Goal: Information Seeking & Learning: Check status

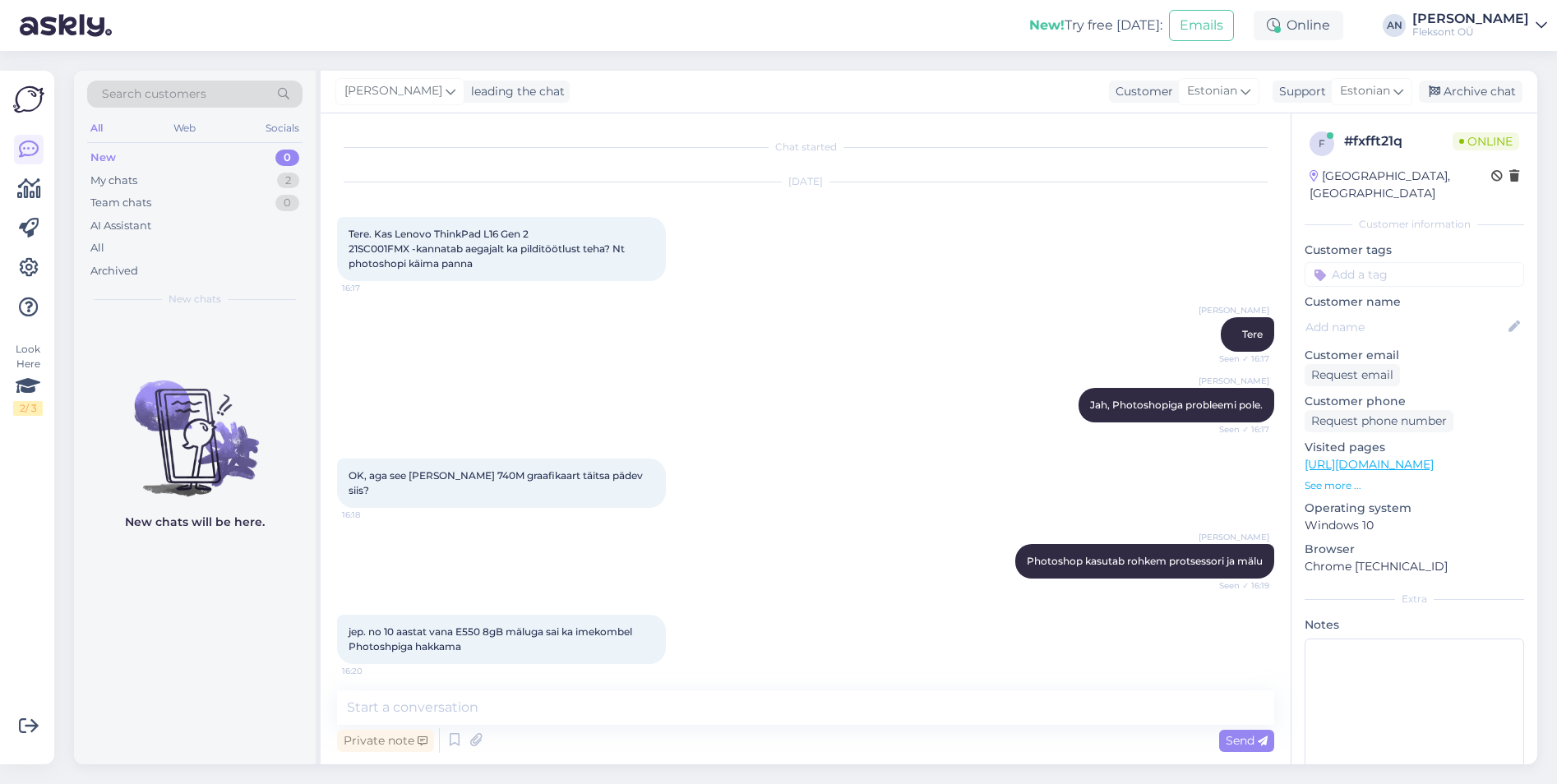
scroll to position [554, 0]
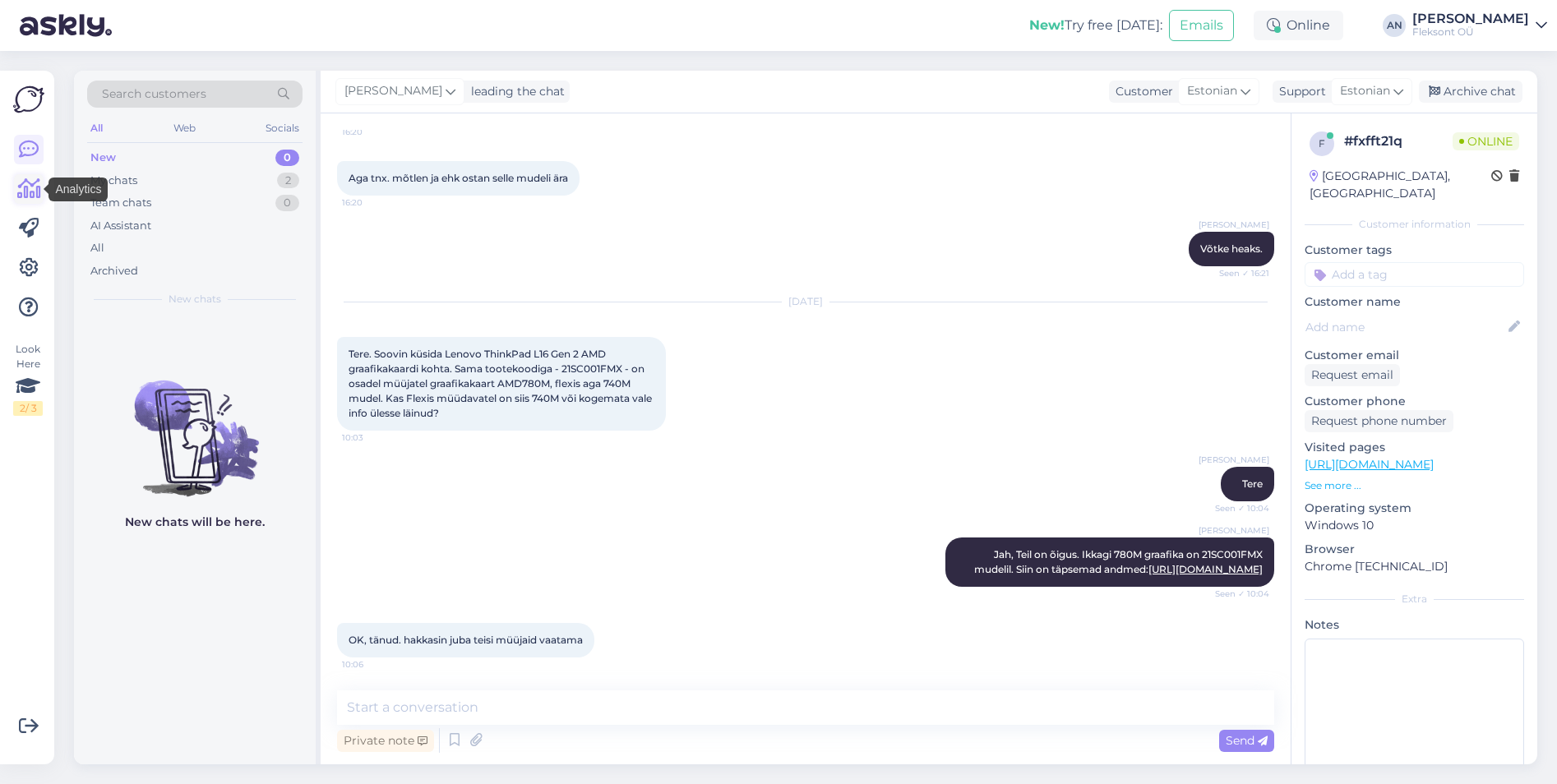
click at [19, 192] on icon at bounding box center [29, 189] width 24 height 20
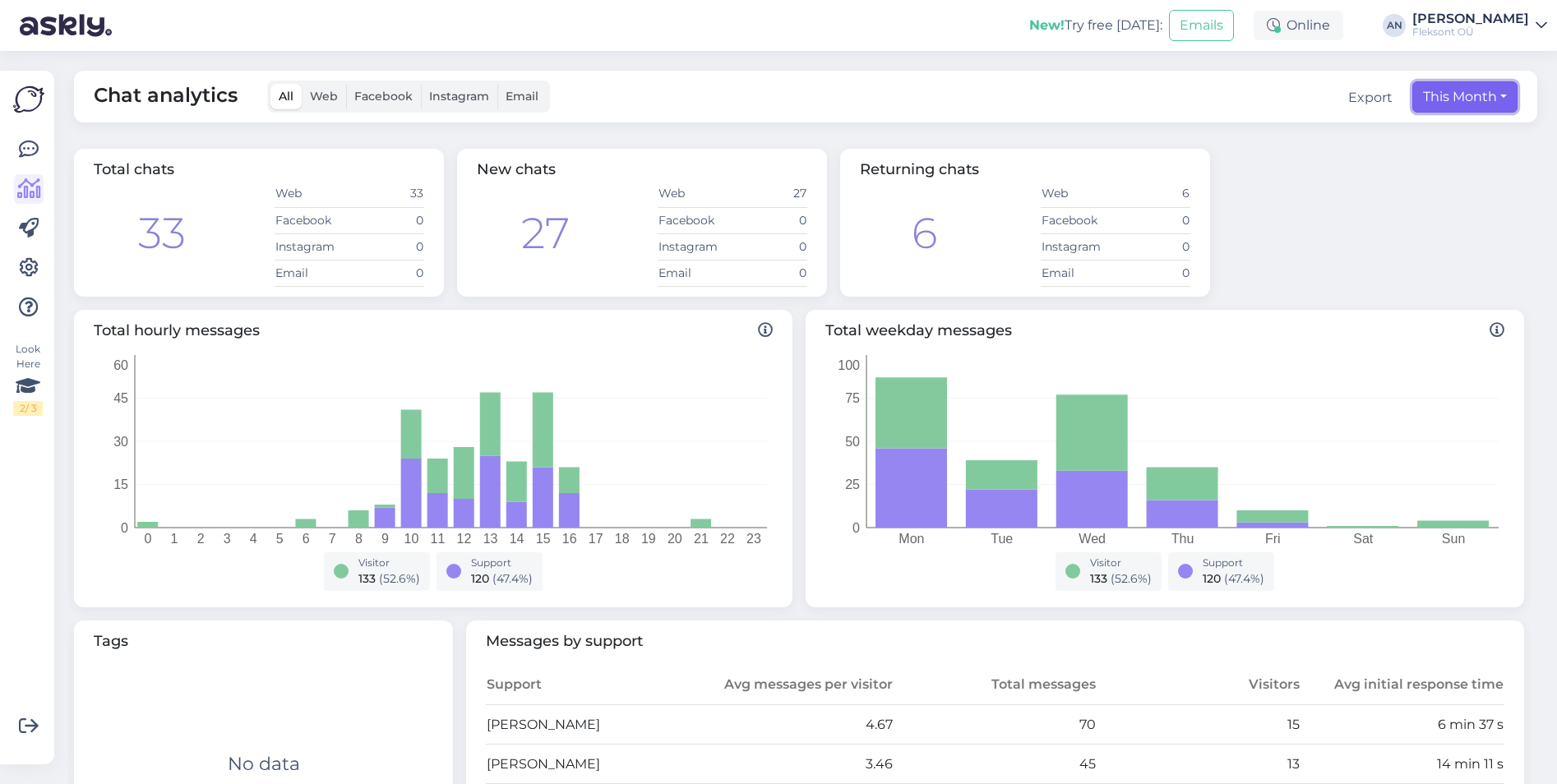
click at [1436, 89] on button "This Month" at bounding box center [1465, 97] width 106 height 32
select select "8"
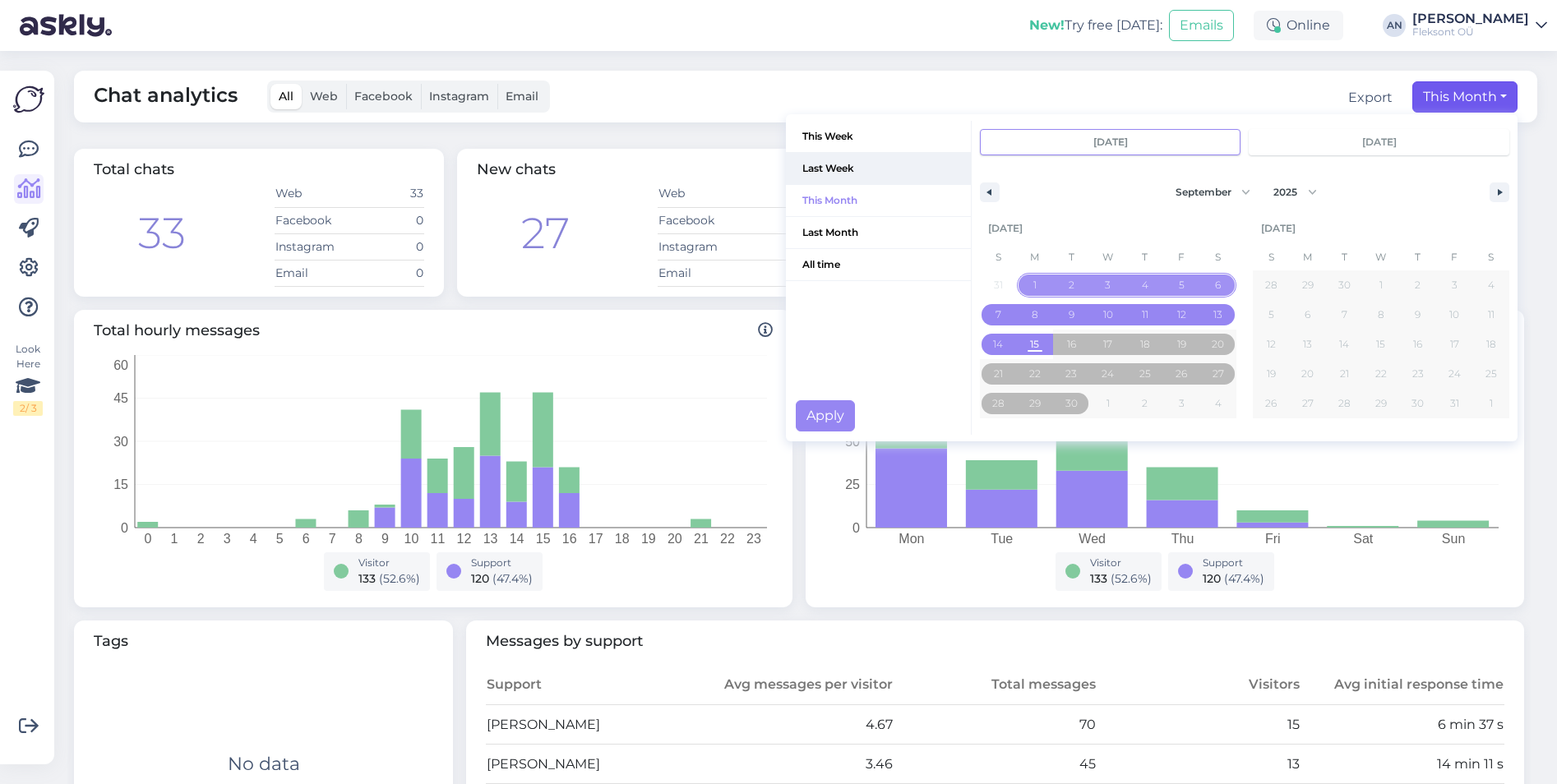
click at [824, 171] on span "Last Week" at bounding box center [878, 169] width 185 height 32
type input "[DATE]"
select select "7"
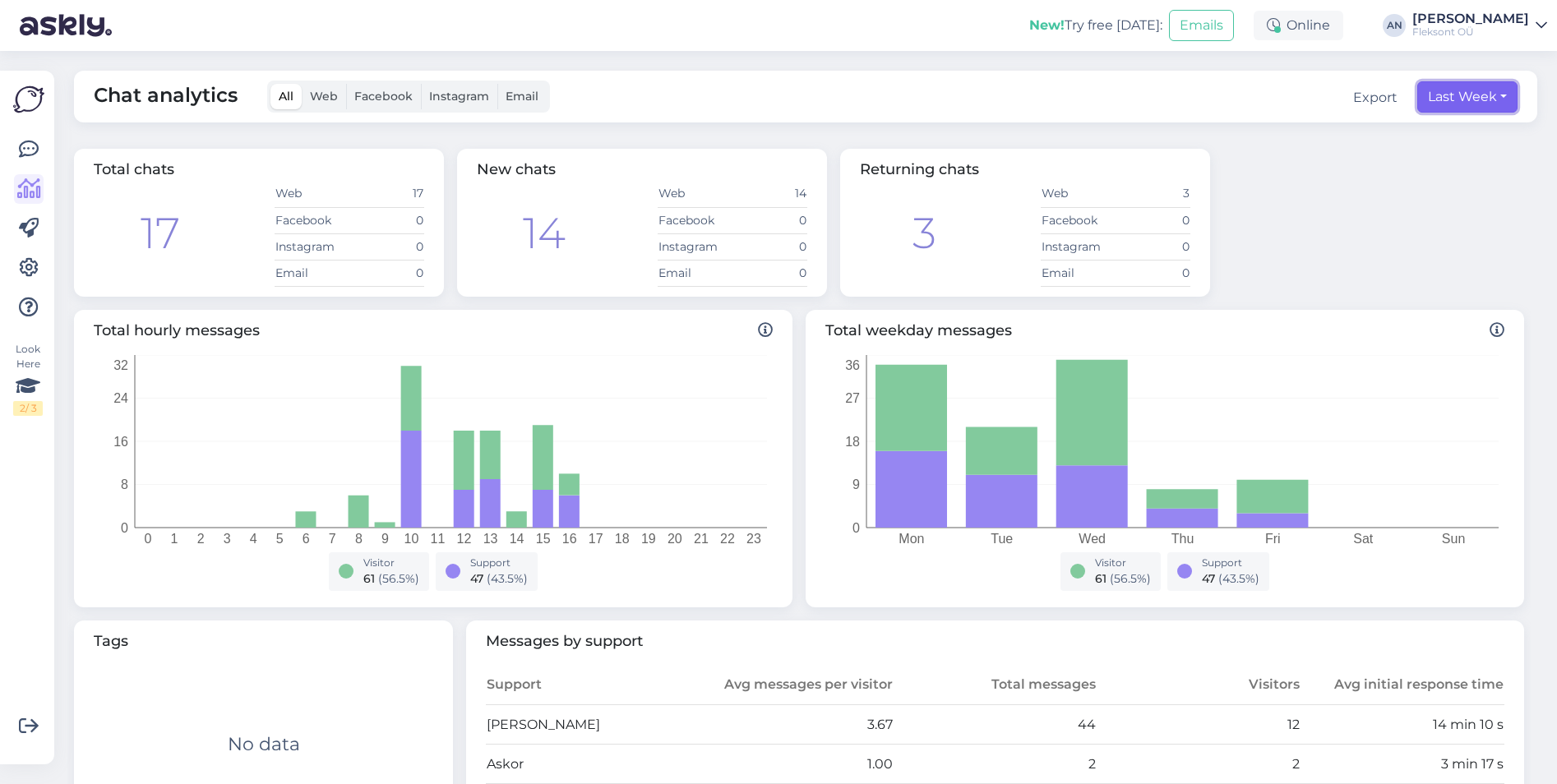
click at [1446, 95] on button "Last Week" at bounding box center [1467, 97] width 101 height 32
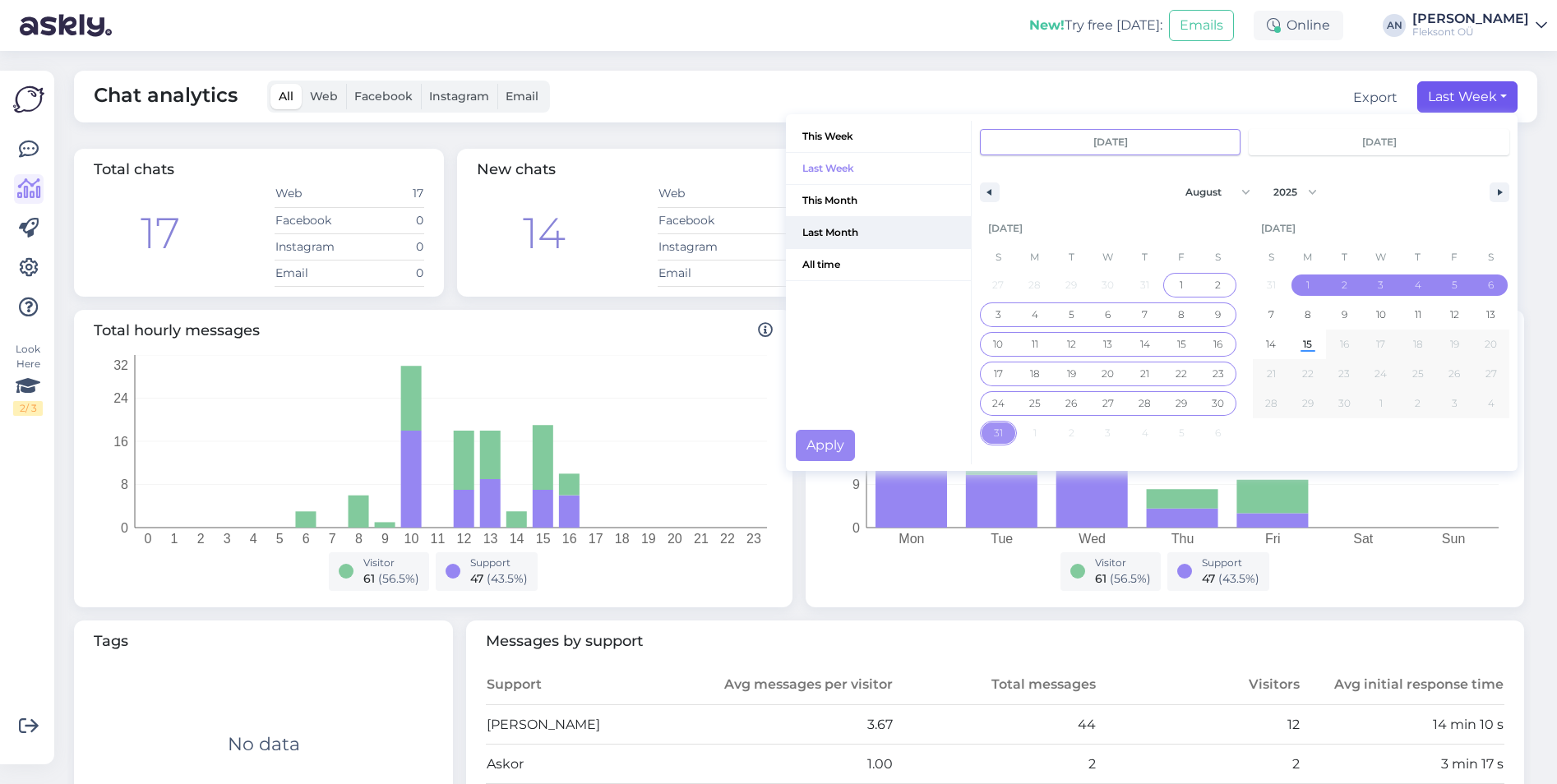
click at [817, 228] on span "Last Month" at bounding box center [878, 233] width 185 height 32
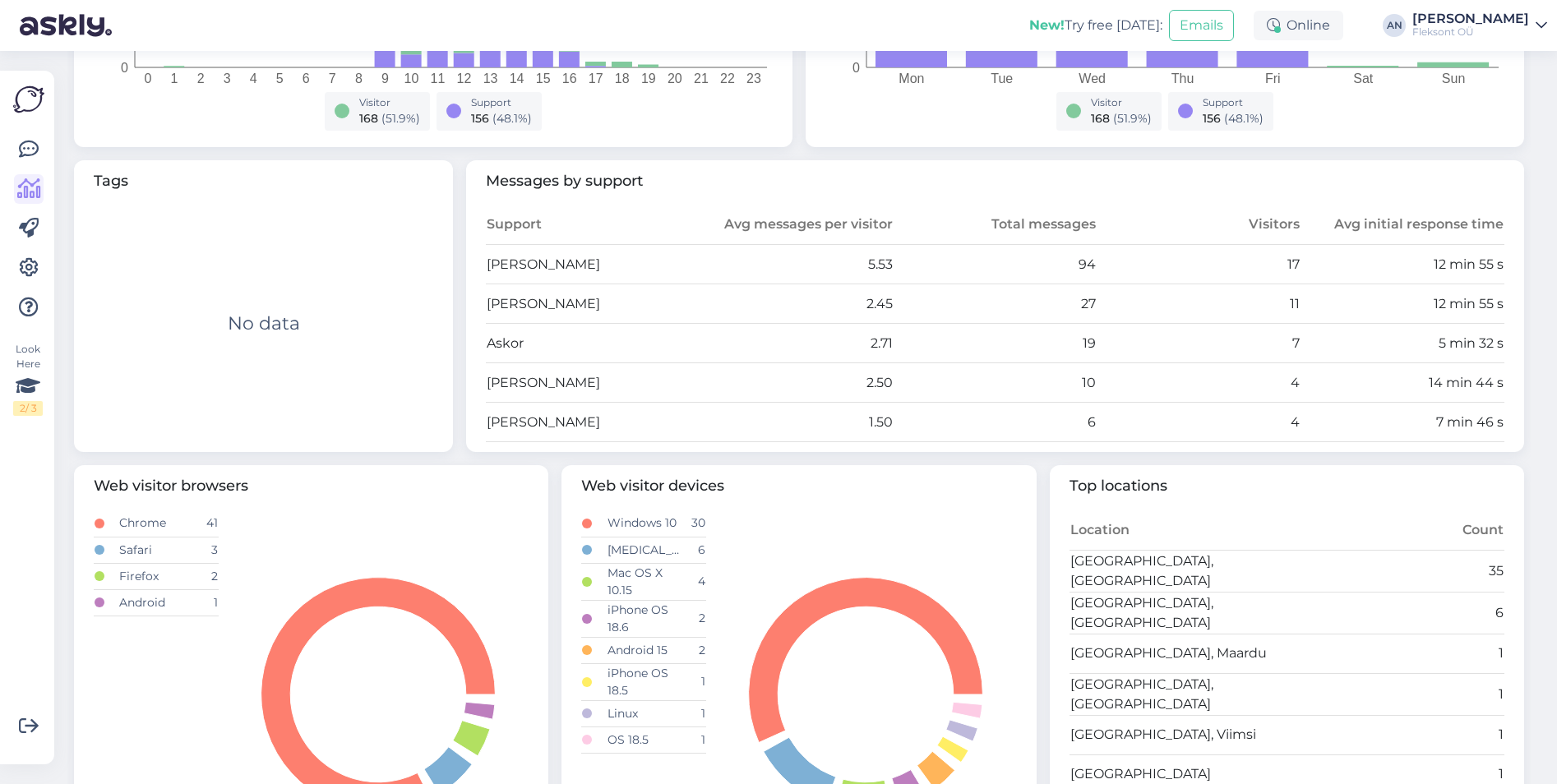
scroll to position [411, 0]
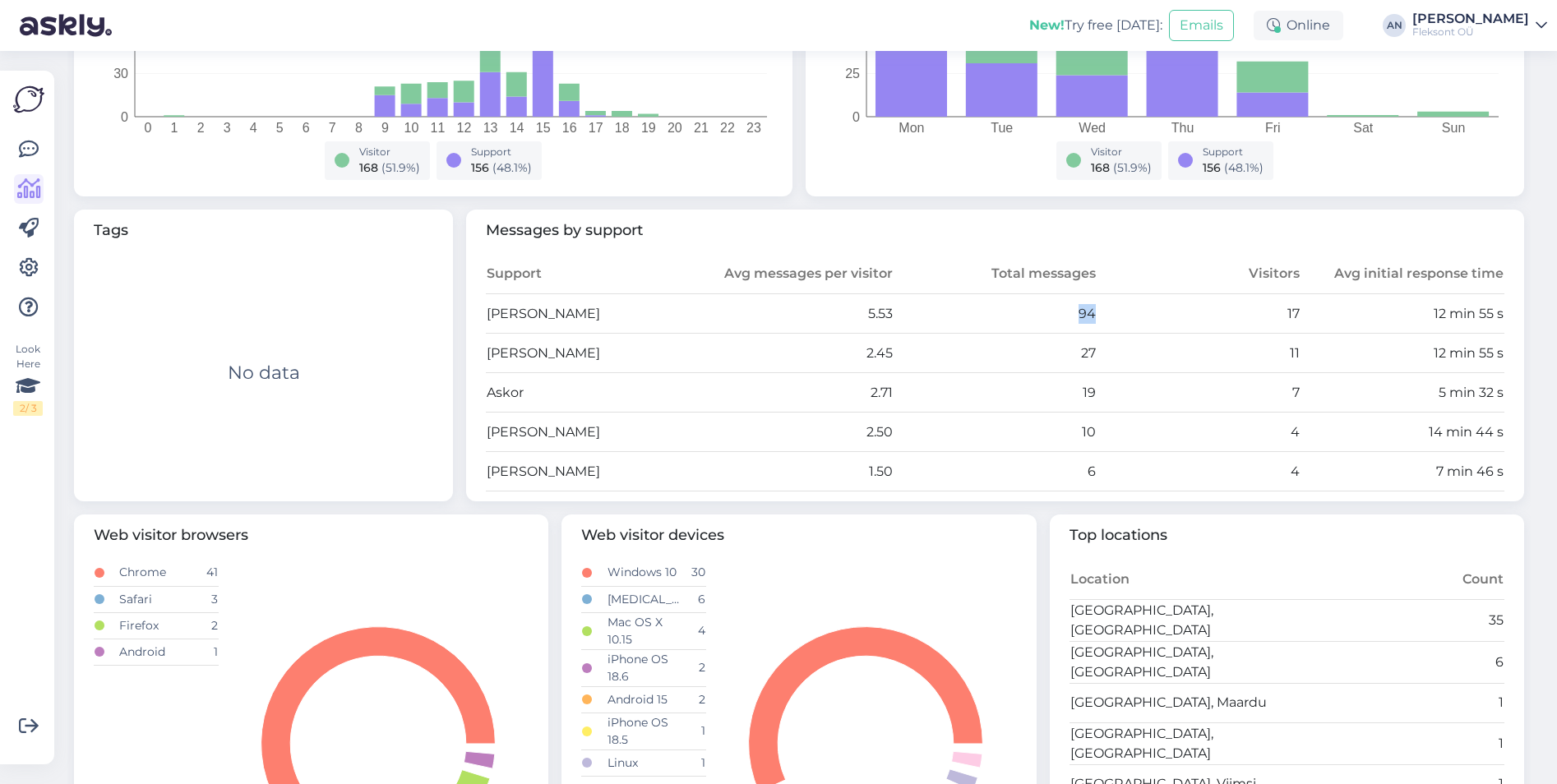
drag, startPoint x: 1073, startPoint y: 308, endPoint x: 1121, endPoint y: 315, distance: 48.5
click at [1121, 315] on tr "[PERSON_NAME] 5.53 94 17 12 min 55 s" at bounding box center [995, 313] width 1019 height 39
drag, startPoint x: 1121, startPoint y: 315, endPoint x: 1134, endPoint y: 343, distance: 30.9
click at [1134, 343] on td "11" at bounding box center [1198, 353] width 204 height 39
drag, startPoint x: 849, startPoint y: 308, endPoint x: 903, endPoint y: 322, distance: 55.8
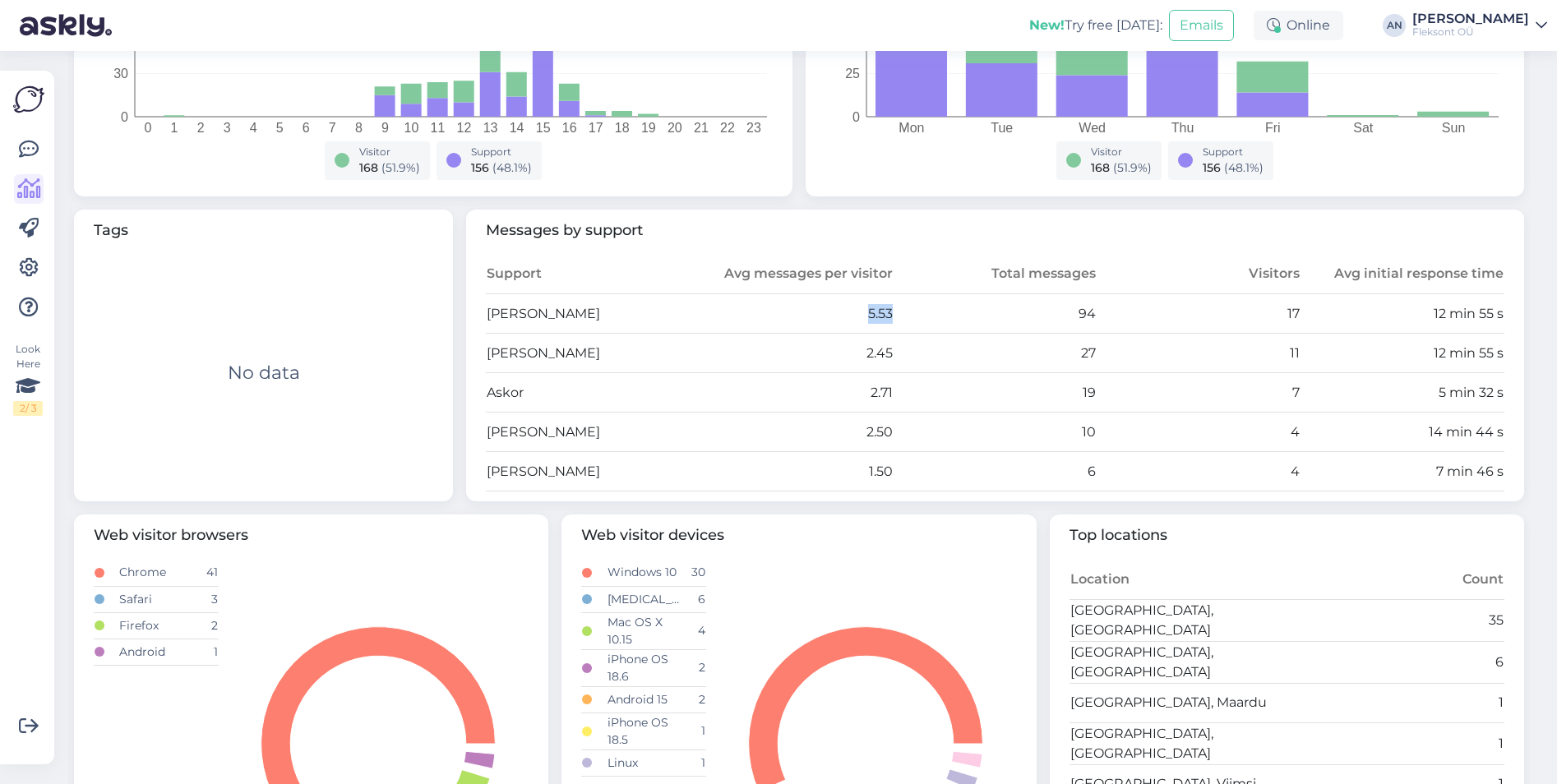
click at [903, 322] on tr "[PERSON_NAME] 5.53 94 17 12 min 55 s" at bounding box center [995, 313] width 1019 height 39
drag, startPoint x: 903, startPoint y: 322, endPoint x: 916, endPoint y: 336, distance: 19.1
click at [916, 336] on td "27" at bounding box center [995, 353] width 204 height 39
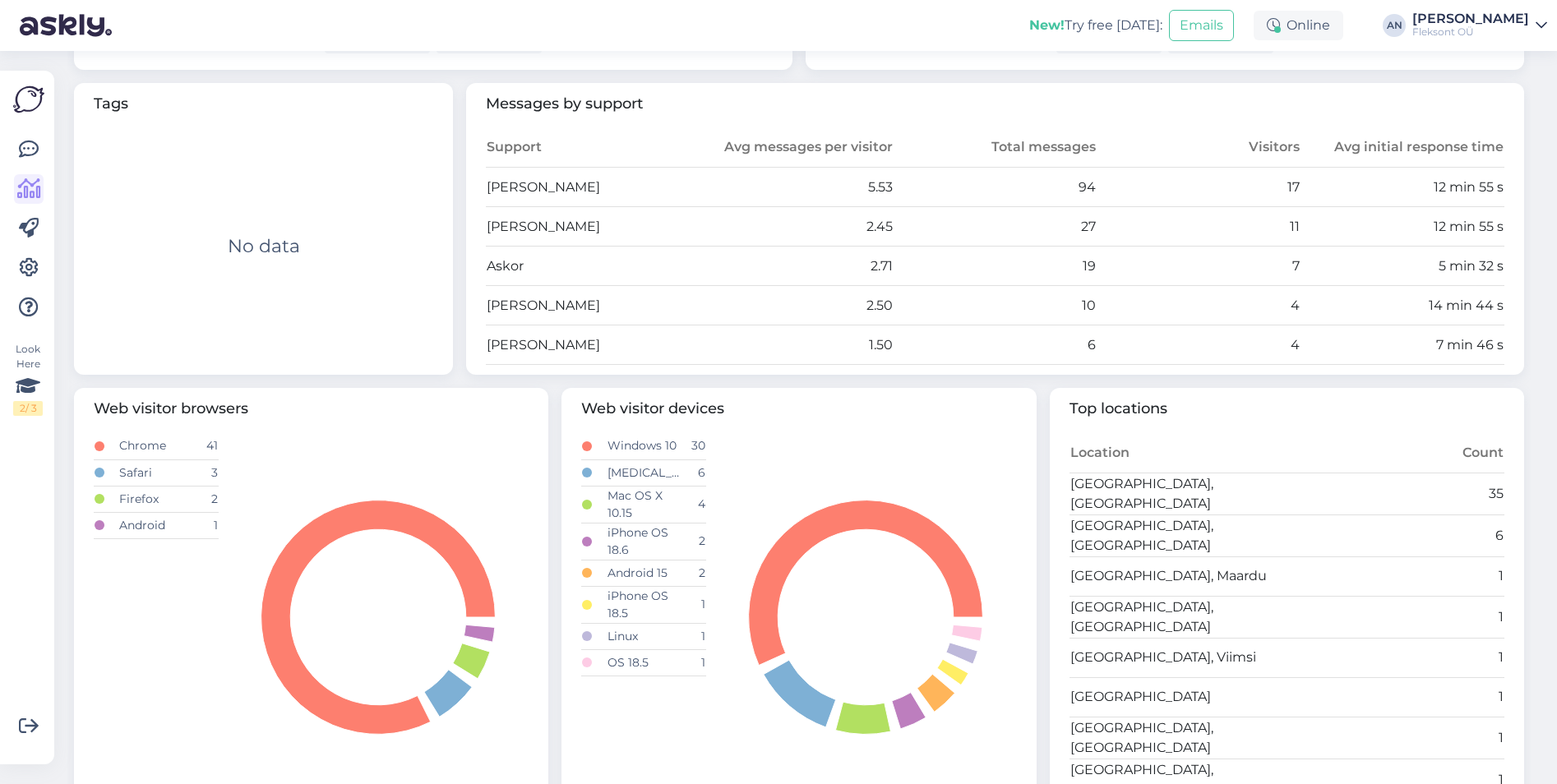
scroll to position [497, 0]
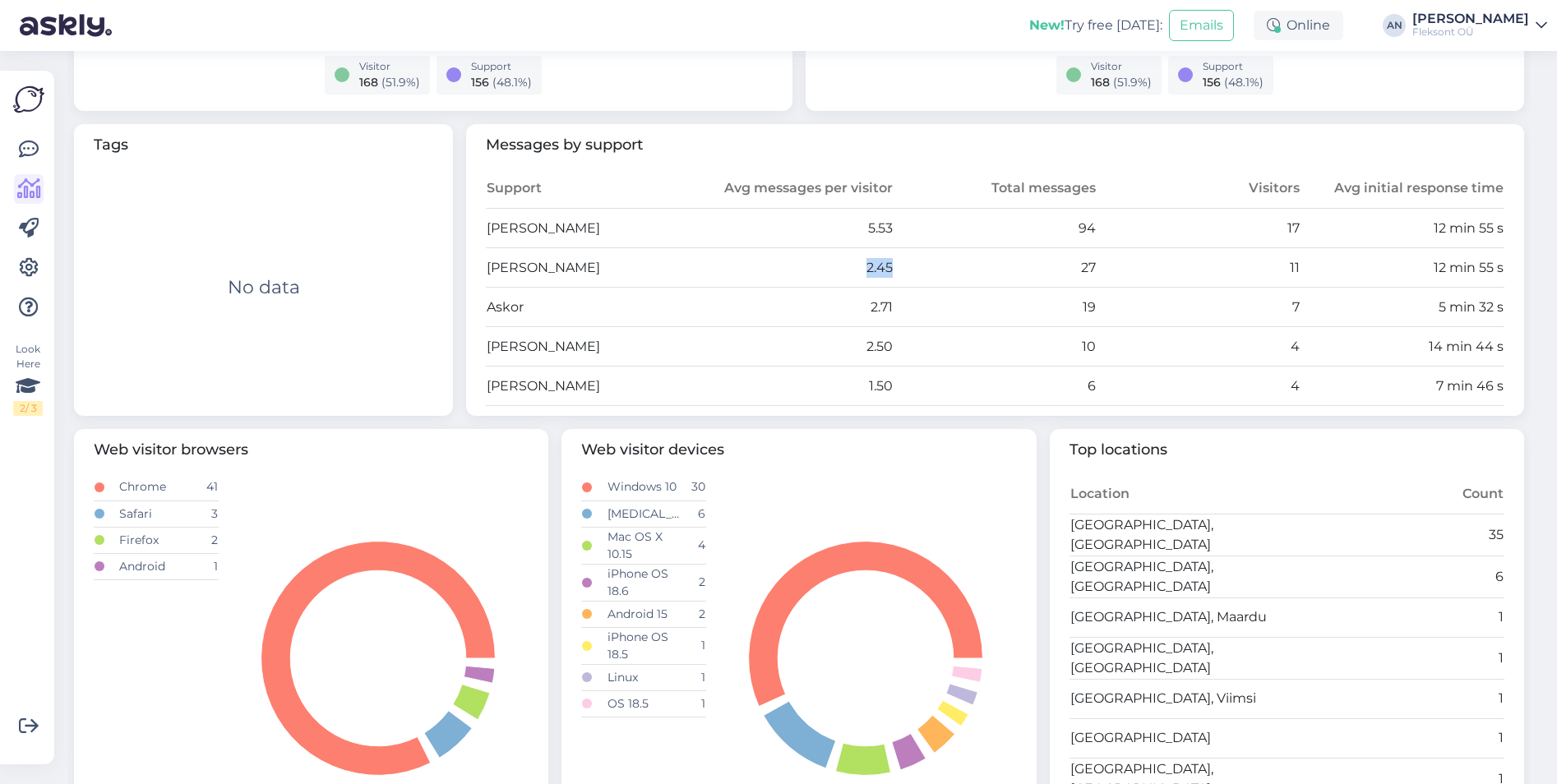
drag, startPoint x: 847, startPoint y: 253, endPoint x: 953, endPoint y: 266, distance: 106.8
click at [953, 266] on tr "[PERSON_NAME] 2.45 27 11 12 min 55 s" at bounding box center [995, 267] width 1019 height 39
click at [955, 267] on td "27" at bounding box center [995, 267] width 204 height 39
click at [1153, 260] on td "11" at bounding box center [1198, 267] width 204 height 39
drag, startPoint x: 1422, startPoint y: 221, endPoint x: 1456, endPoint y: 245, distance: 41.6
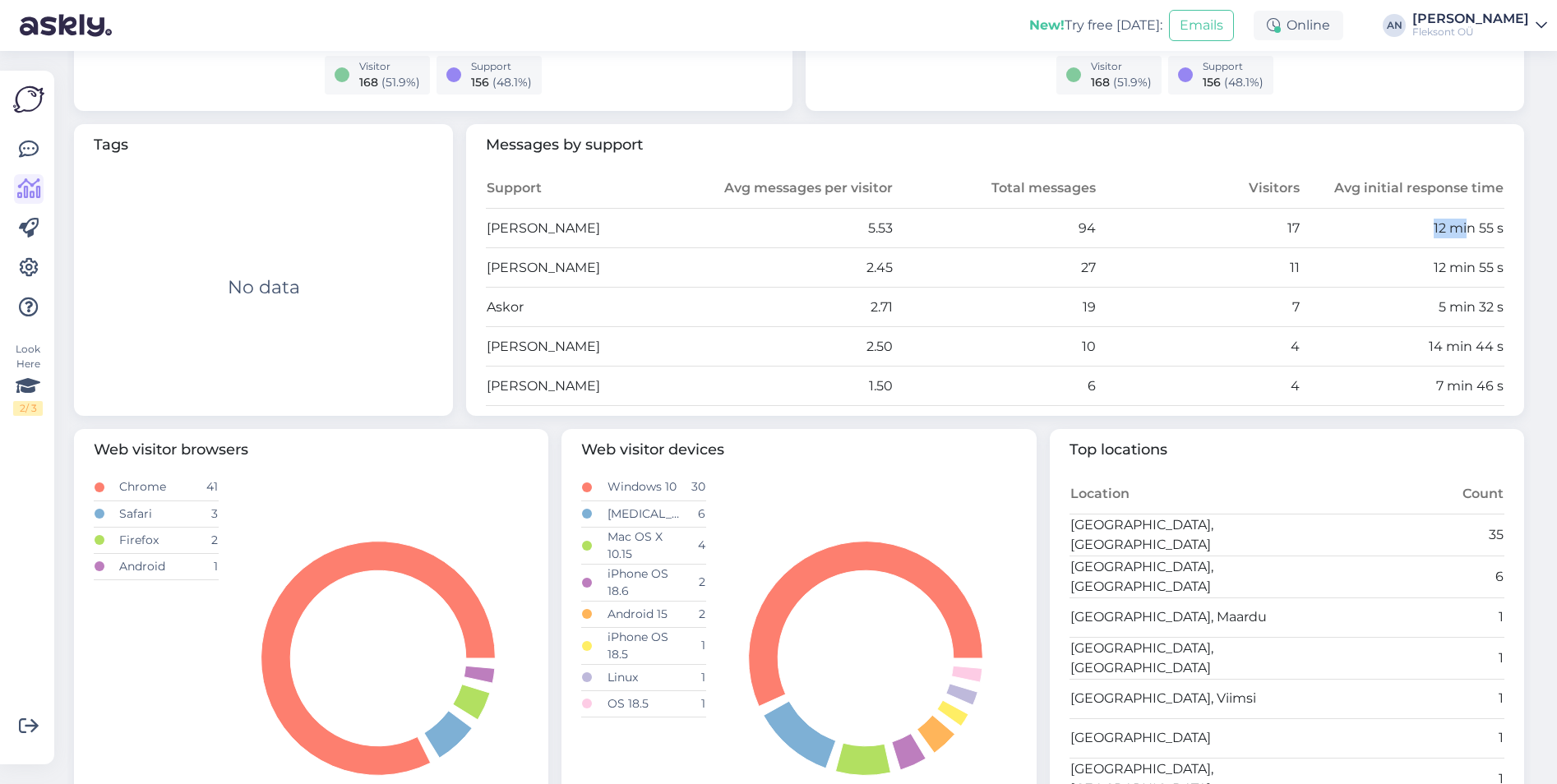
click at [1456, 245] on td "12 min 55 s" at bounding box center [1402, 228] width 204 height 39
drag, startPoint x: 1456, startPoint y: 245, endPoint x: 1449, endPoint y: 262, distance: 18.4
click at [1449, 262] on td "12 min 55 s" at bounding box center [1402, 267] width 204 height 39
click at [1443, 224] on td "12 min 55 s" at bounding box center [1402, 228] width 204 height 39
drag, startPoint x: 1407, startPoint y: 355, endPoint x: 1463, endPoint y: 365, distance: 56.9
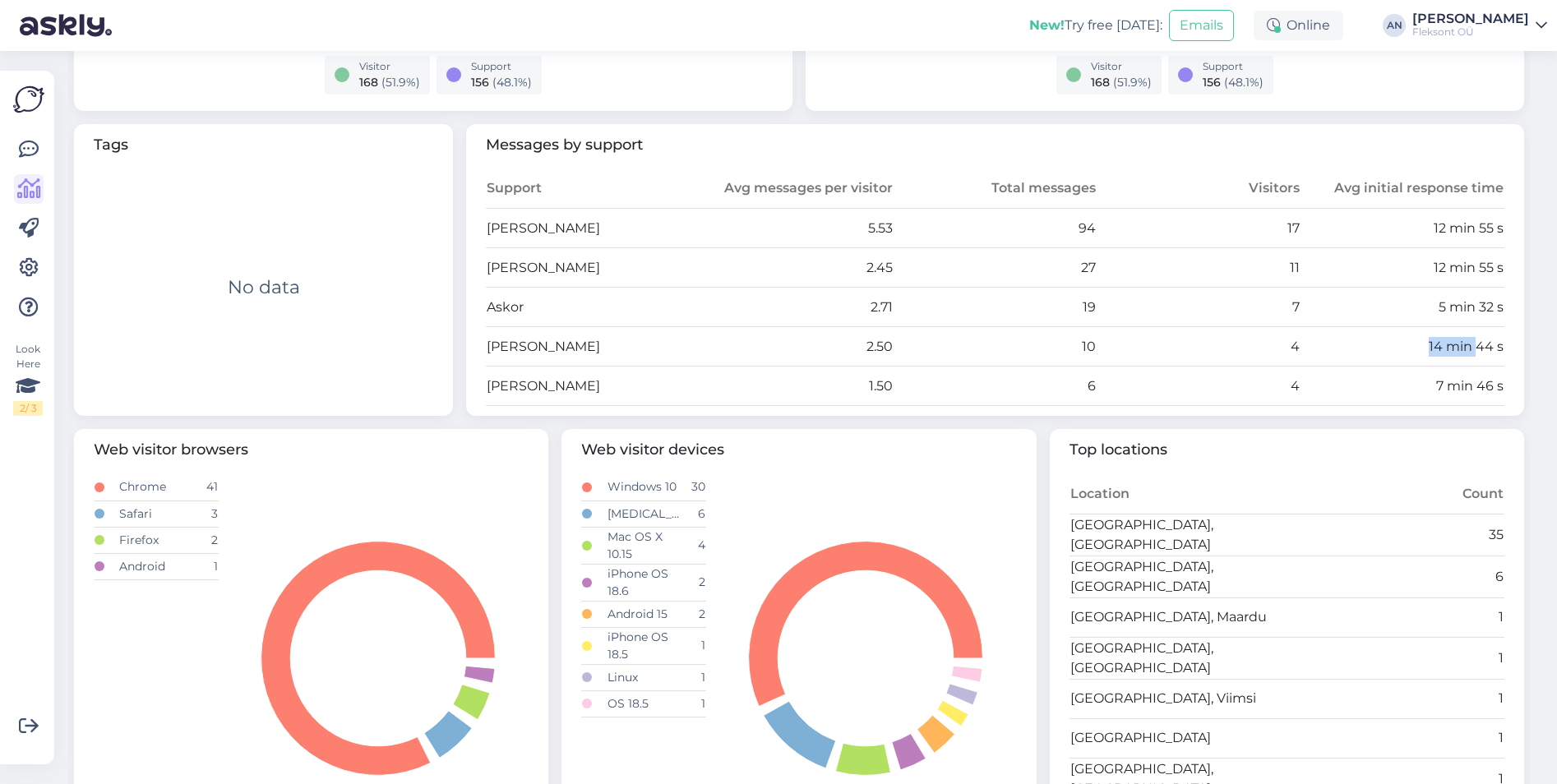
click at [1463, 365] on td "14 min 44 s" at bounding box center [1402, 346] width 204 height 39
drag, startPoint x: 1463, startPoint y: 365, endPoint x: 1319, endPoint y: 364, distance: 144.0
click at [1319, 364] on td "14 min 44 s" at bounding box center [1402, 346] width 204 height 39
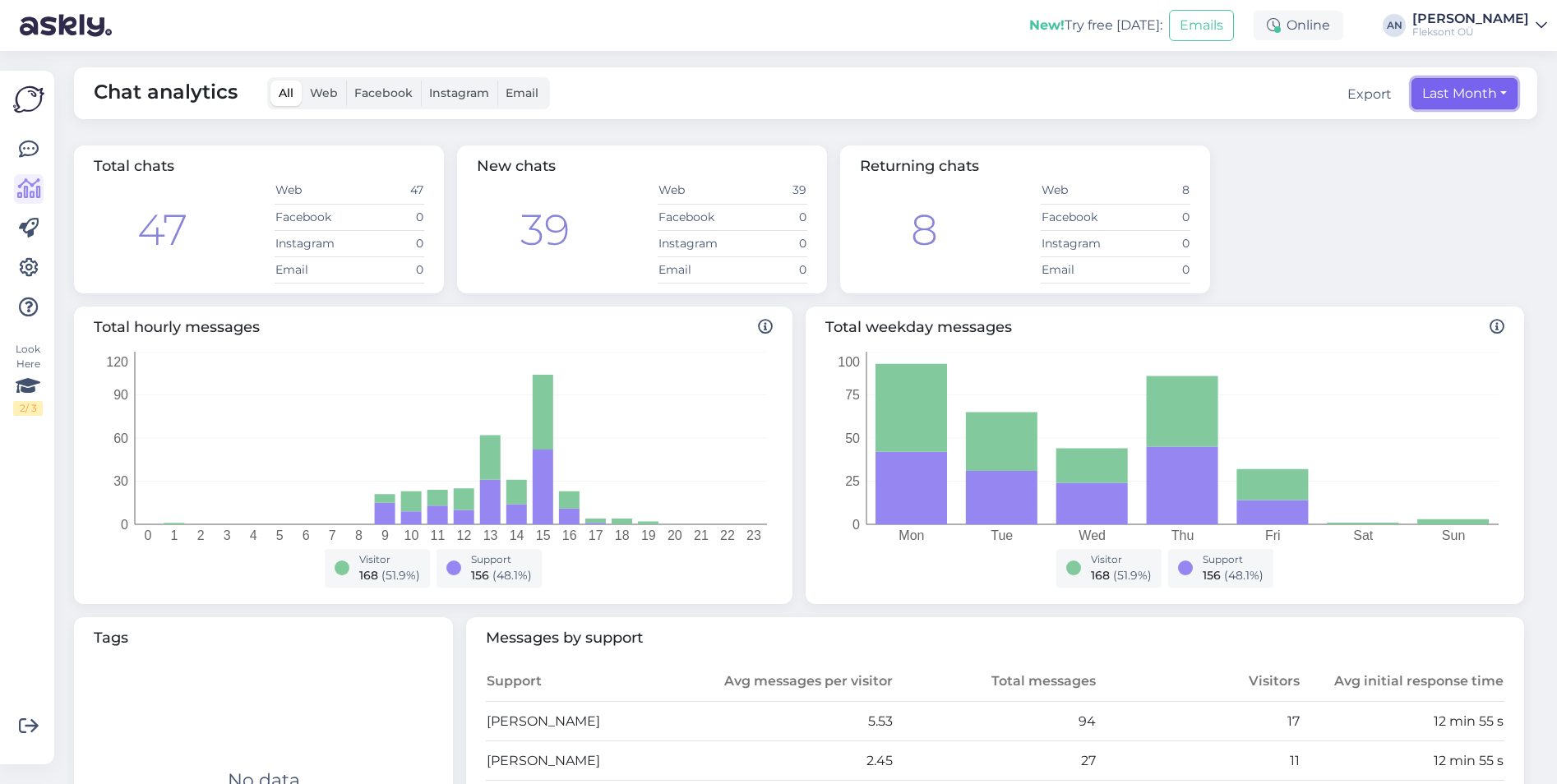
click at [1464, 102] on button "Last Month" at bounding box center [1465, 94] width 106 height 32
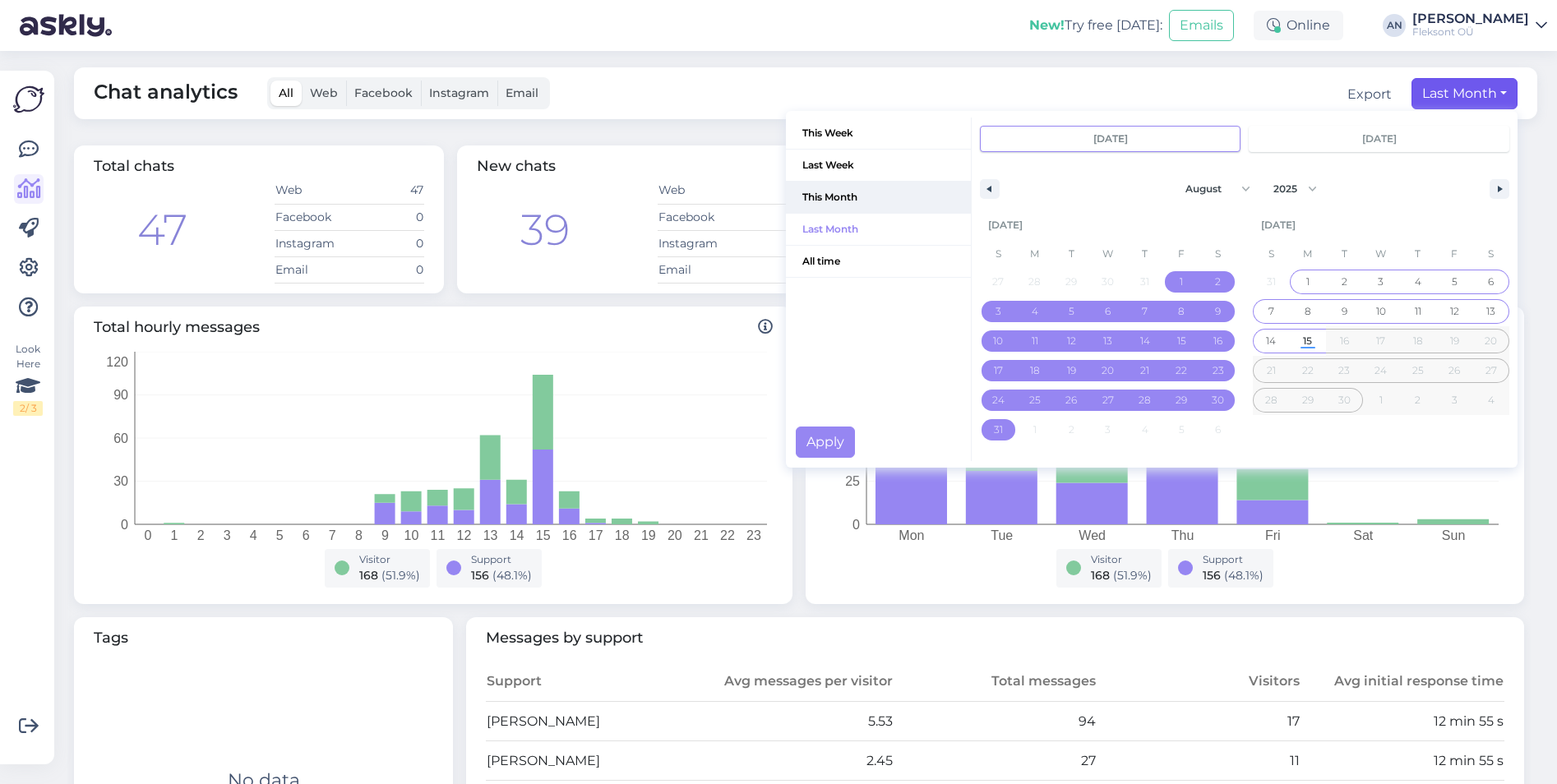
click at [814, 196] on span "This Month" at bounding box center [878, 198] width 185 height 32
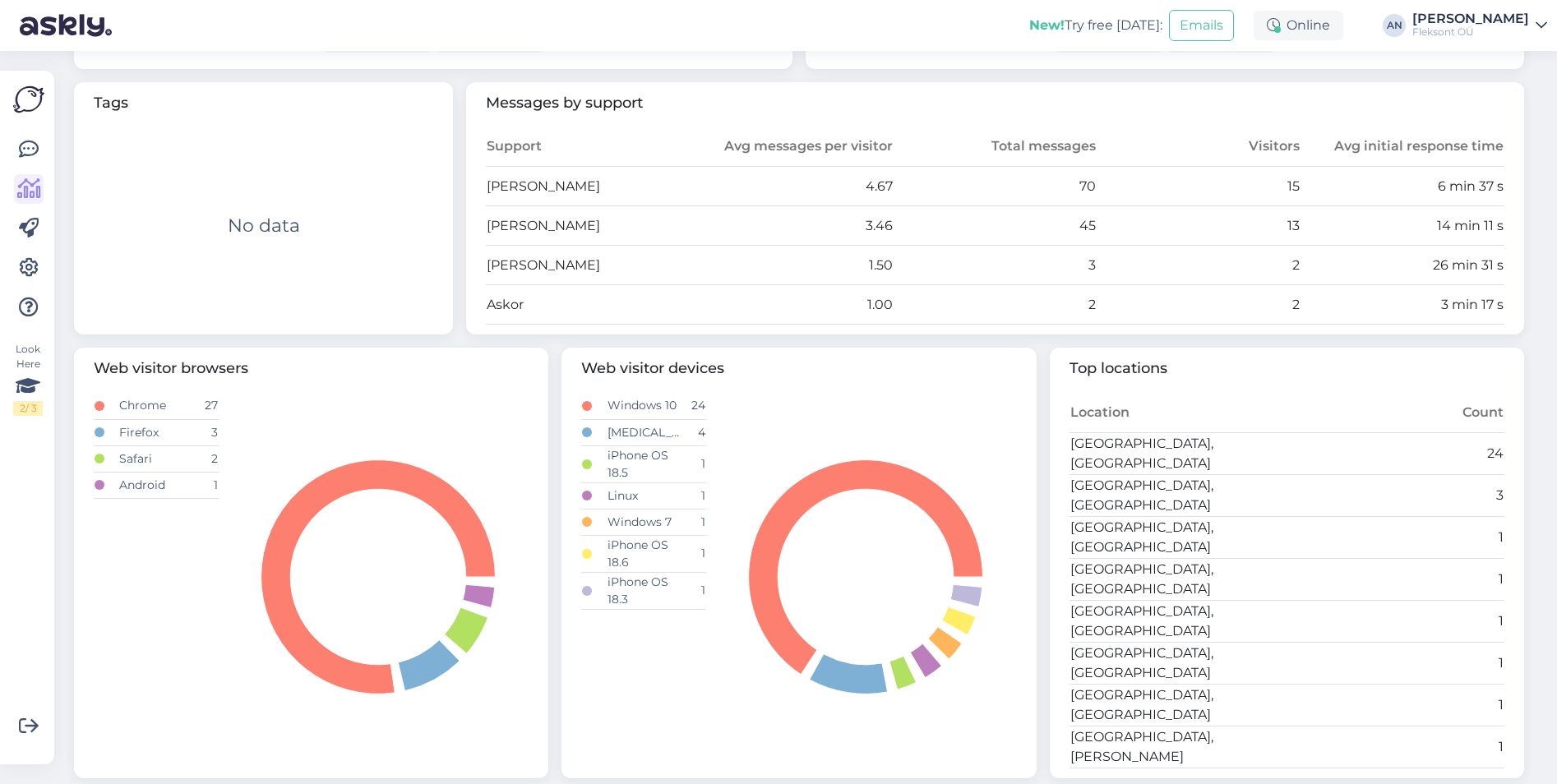
scroll to position [539, 0]
click at [1063, 234] on td "45" at bounding box center [995, 224] width 204 height 39
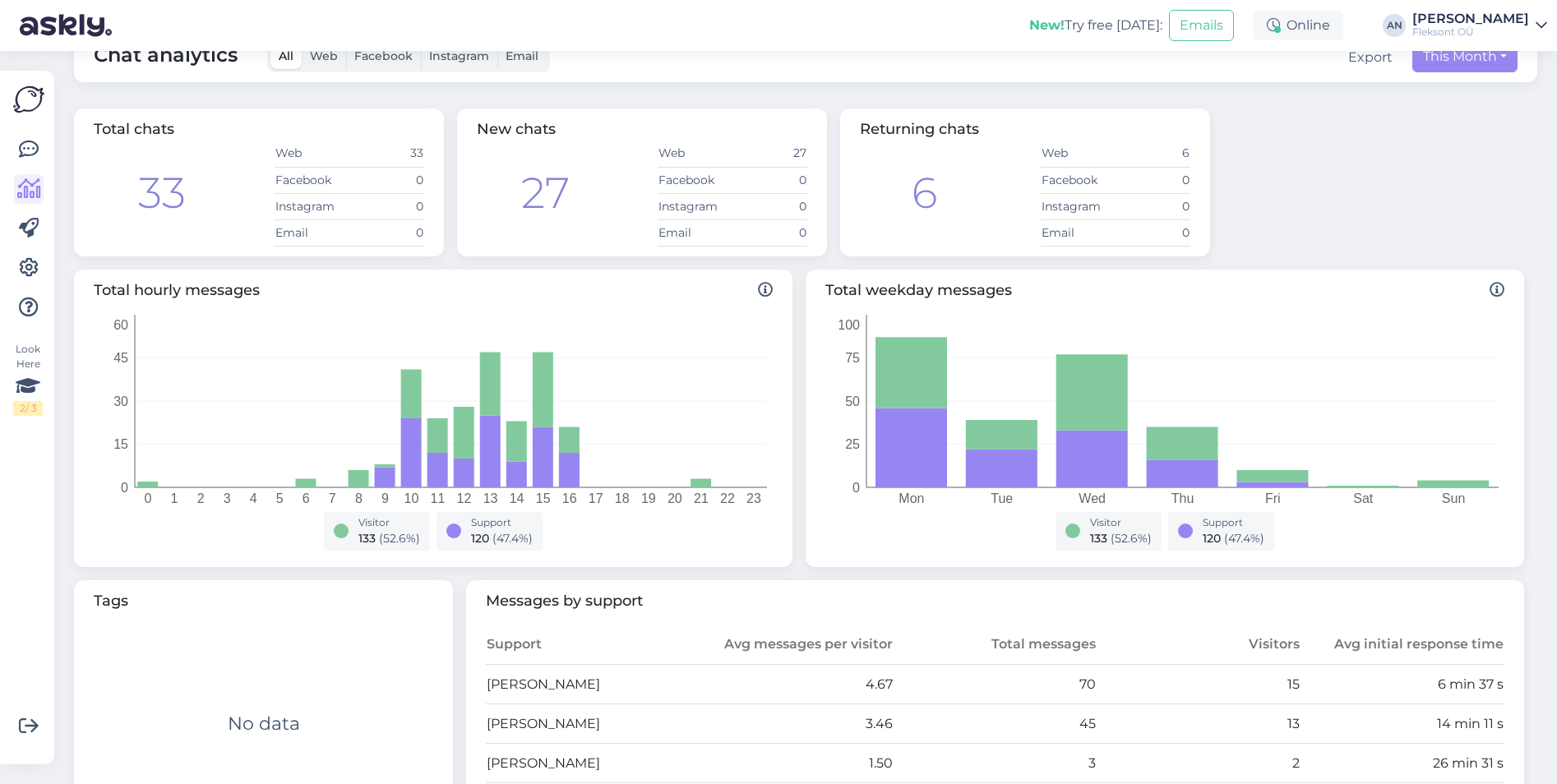
scroll to position [0, 0]
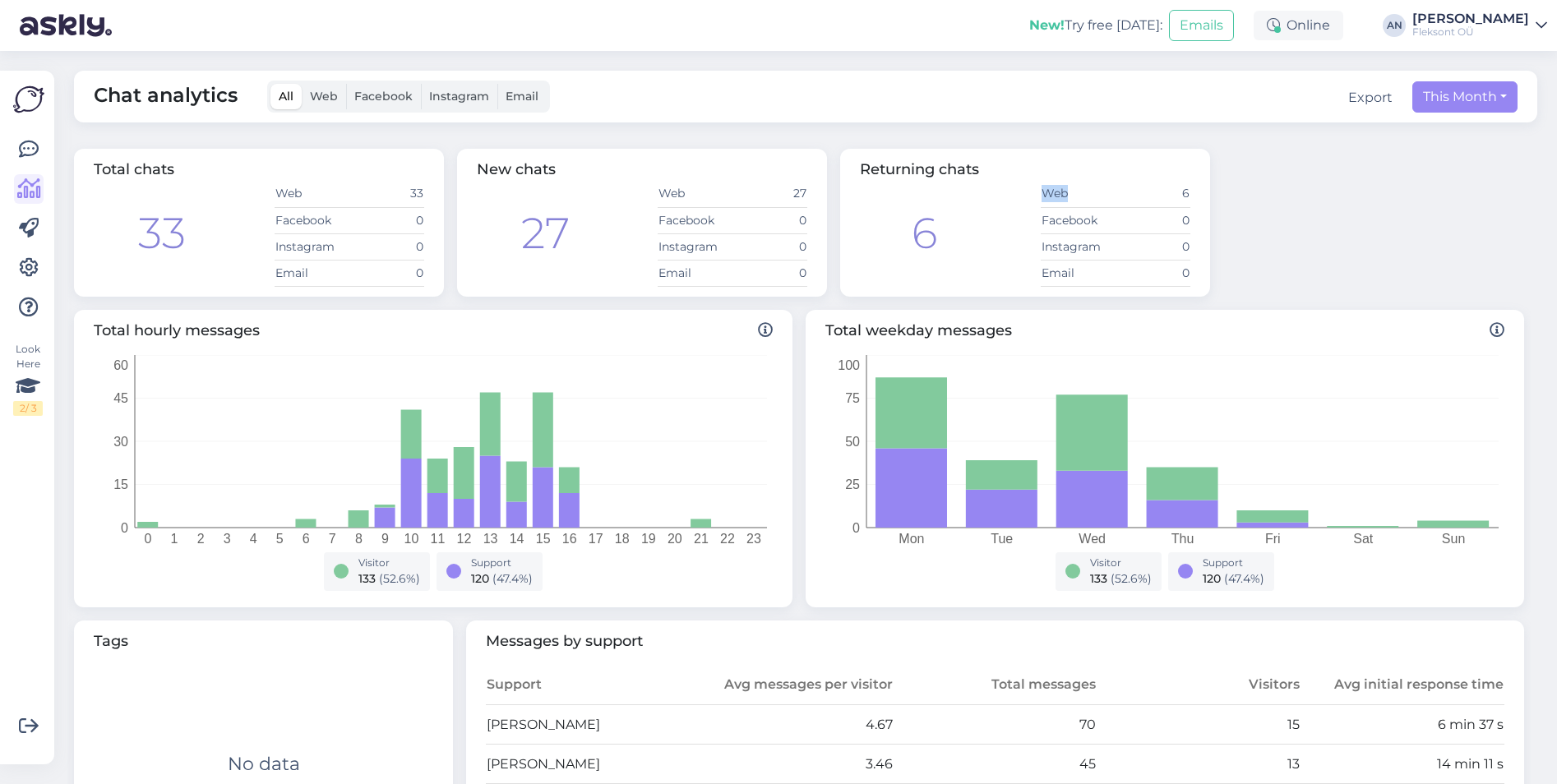
drag, startPoint x: 1017, startPoint y: 193, endPoint x: 1066, endPoint y: 194, distance: 49.0
click at [1066, 194] on div "6 Web 6 Facebook 0 Instagram 0 Email 0" at bounding box center [1025, 234] width 331 height 106
click at [1066, 194] on td "Web" at bounding box center [1078, 194] width 75 height 27
click at [1270, 221] on div "Total chats 33 Web 33 Facebook 0 Instagram 0 Email 0 New chats 27 Web 27 Facebo…" at bounding box center [798, 223] width 1463 height 161
click at [1307, 240] on div "Total chats 33 Web 33 Facebook 0 Instagram 0 Email 0 New chats 27 Web 27 Facebo…" at bounding box center [798, 223] width 1463 height 161
